Goal: Transaction & Acquisition: Book appointment/travel/reservation

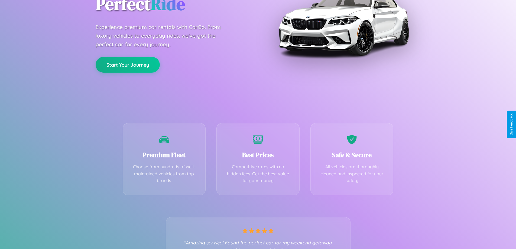
scroll to position [107, 0]
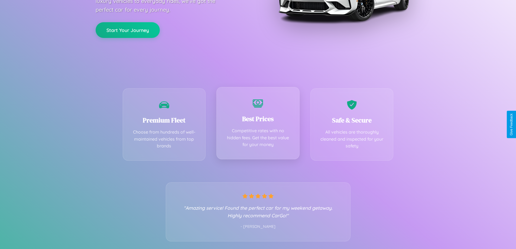
click at [258, 124] on div "Best Prices Competitive rates with no hidden fees. Get the best value for your …" at bounding box center [257, 123] width 83 height 72
click at [128, 30] on button "Start Your Journey" at bounding box center [128, 30] width 64 height 16
click at [128, 29] on button "Start Your Journey" at bounding box center [128, 30] width 64 height 16
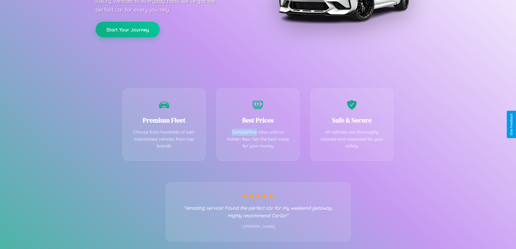
click at [128, 29] on button "Start Your Journey" at bounding box center [128, 30] width 64 height 16
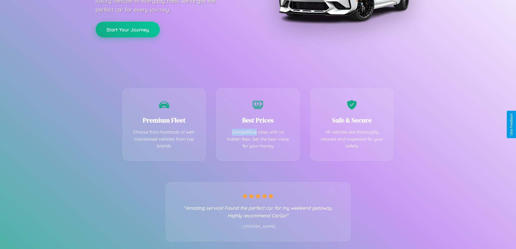
click at [128, 29] on button "Start Your Journey" at bounding box center [128, 30] width 64 height 16
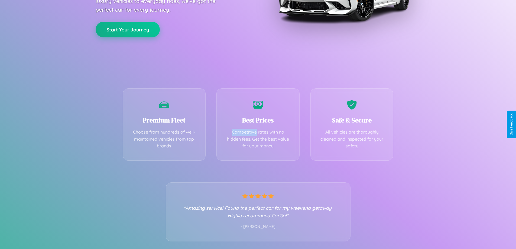
click at [128, 29] on button "Start Your Journey" at bounding box center [128, 30] width 64 height 16
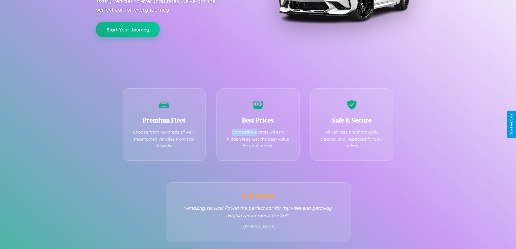
click at [128, 29] on button "Start Your Journey" at bounding box center [128, 30] width 64 height 16
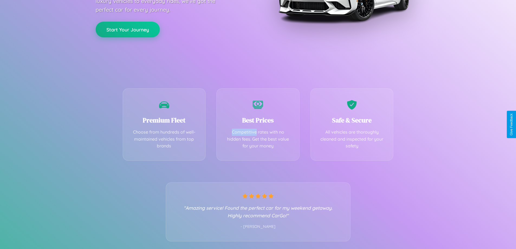
click at [128, 29] on button "Start Your Journey" at bounding box center [128, 30] width 64 height 16
